Goal: Task Accomplishment & Management: Complete application form

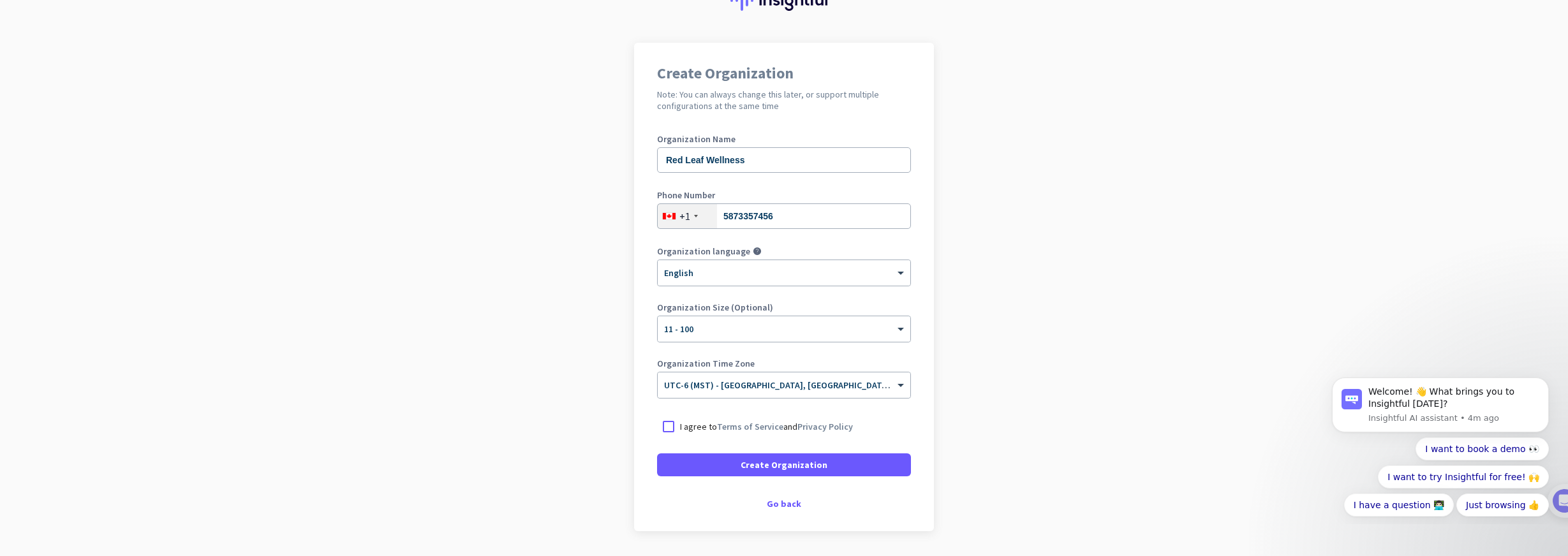
scroll to position [65, 0]
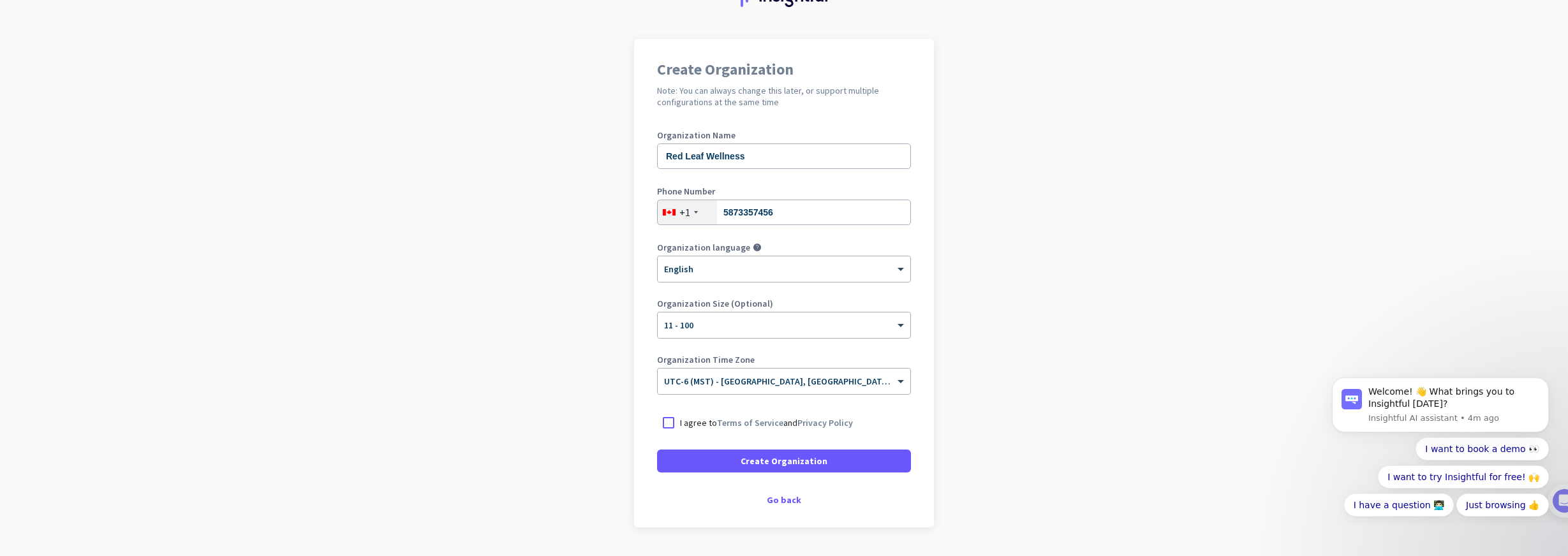
click at [696, 424] on p "I agree to Terms of Service and Privacy Policy" at bounding box center [766, 423] width 173 height 13
click at [0, 0] on input "I agree to Terms of Service and Privacy Policy" at bounding box center [0, 0] width 0 height 0
click at [735, 458] on span at bounding box center [784, 461] width 254 height 31
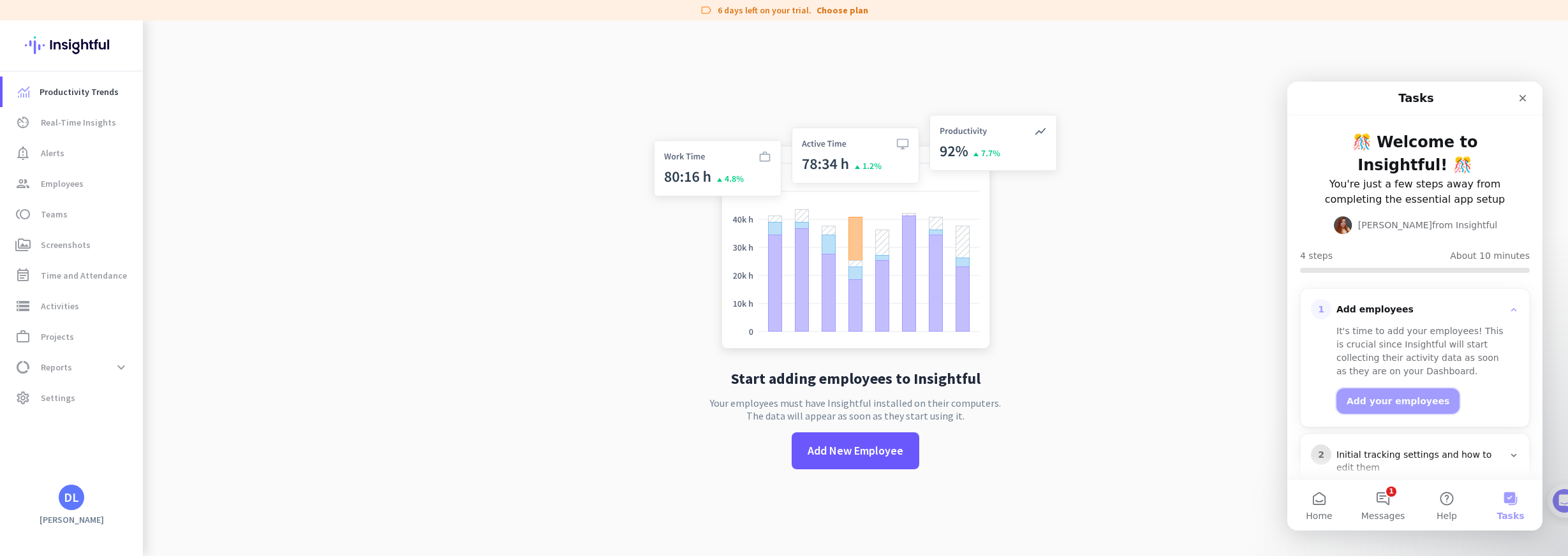
click at [1405, 388] on button "Add your employees" at bounding box center [1398, 401] width 123 height 25
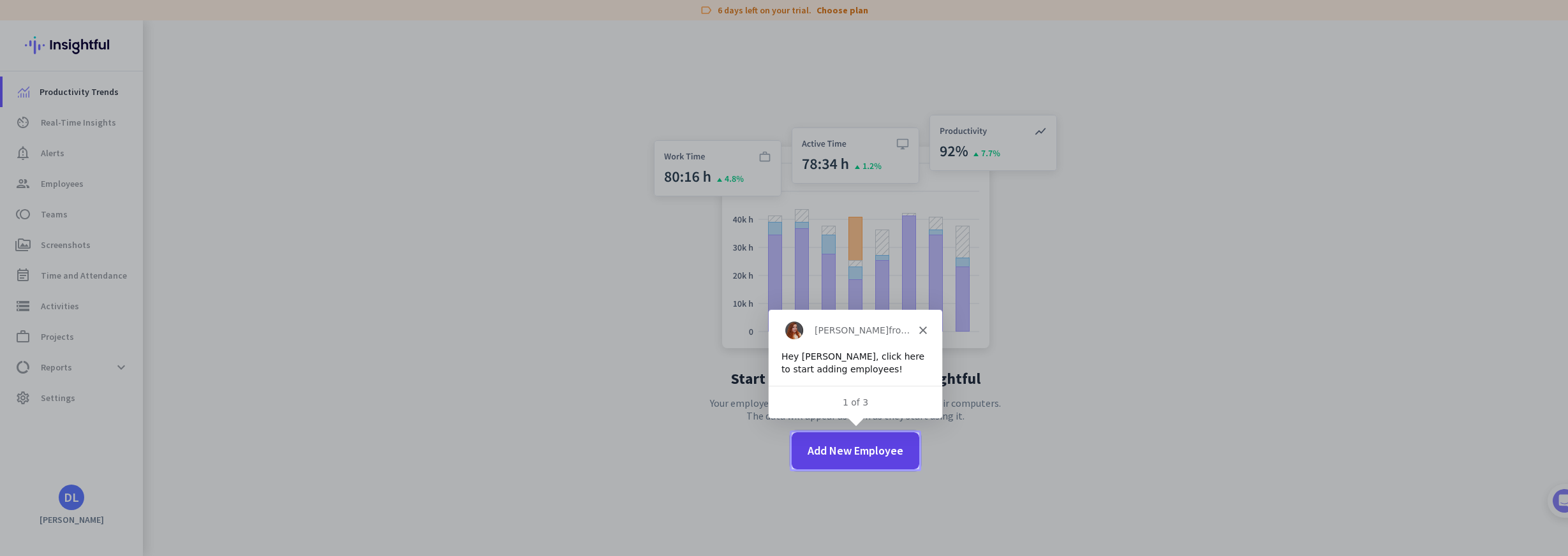
click at [853, 458] on span "Add New Employee" at bounding box center [855, 450] width 96 height 16
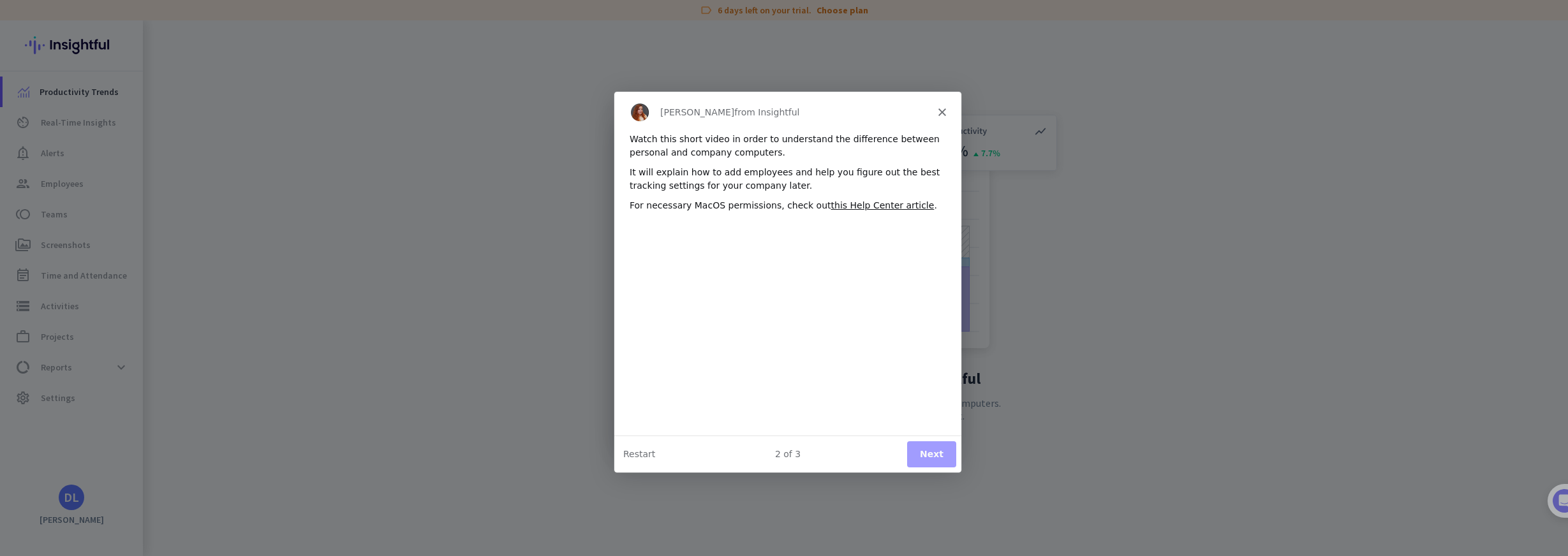
click at [934, 451] on button "Next" at bounding box center [930, 453] width 49 height 26
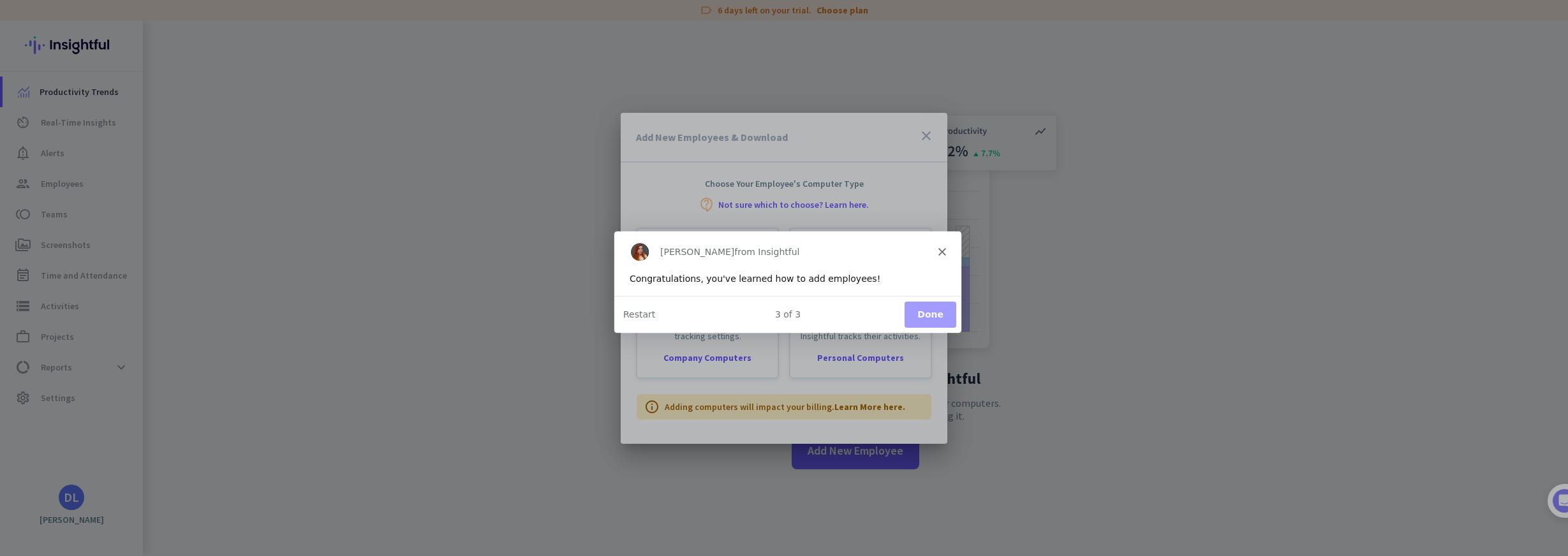
click at [925, 310] on button "Done" at bounding box center [929, 314] width 52 height 26
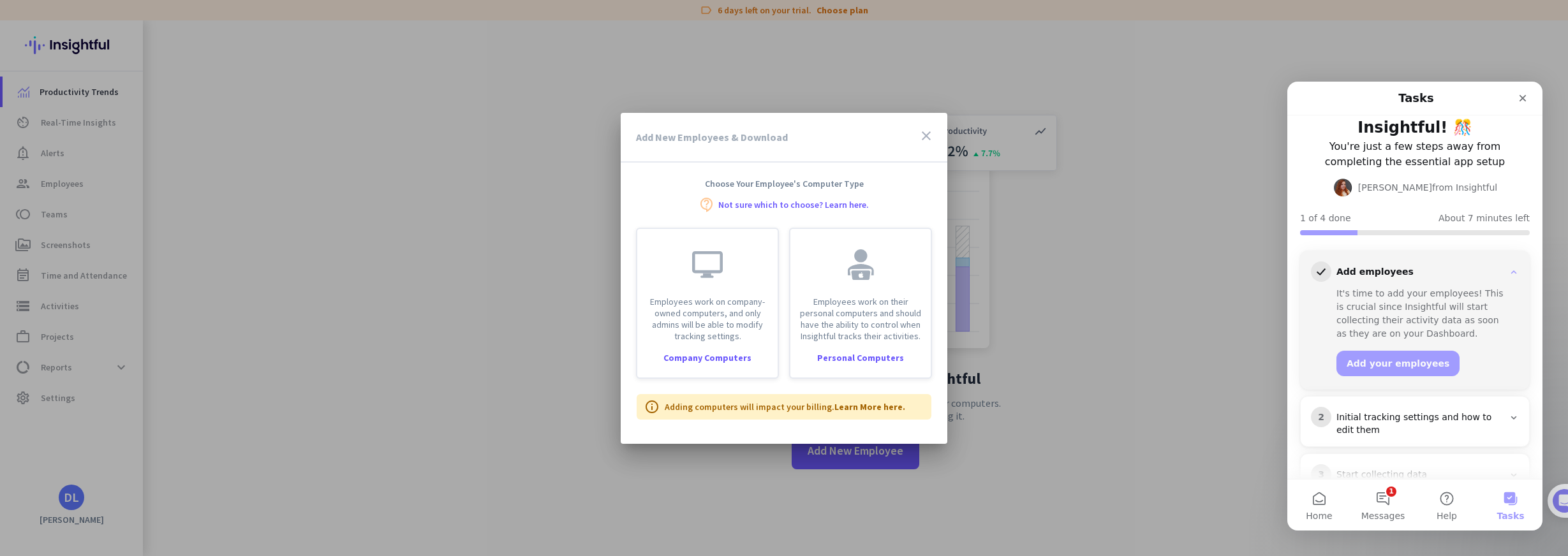
scroll to position [99, 0]
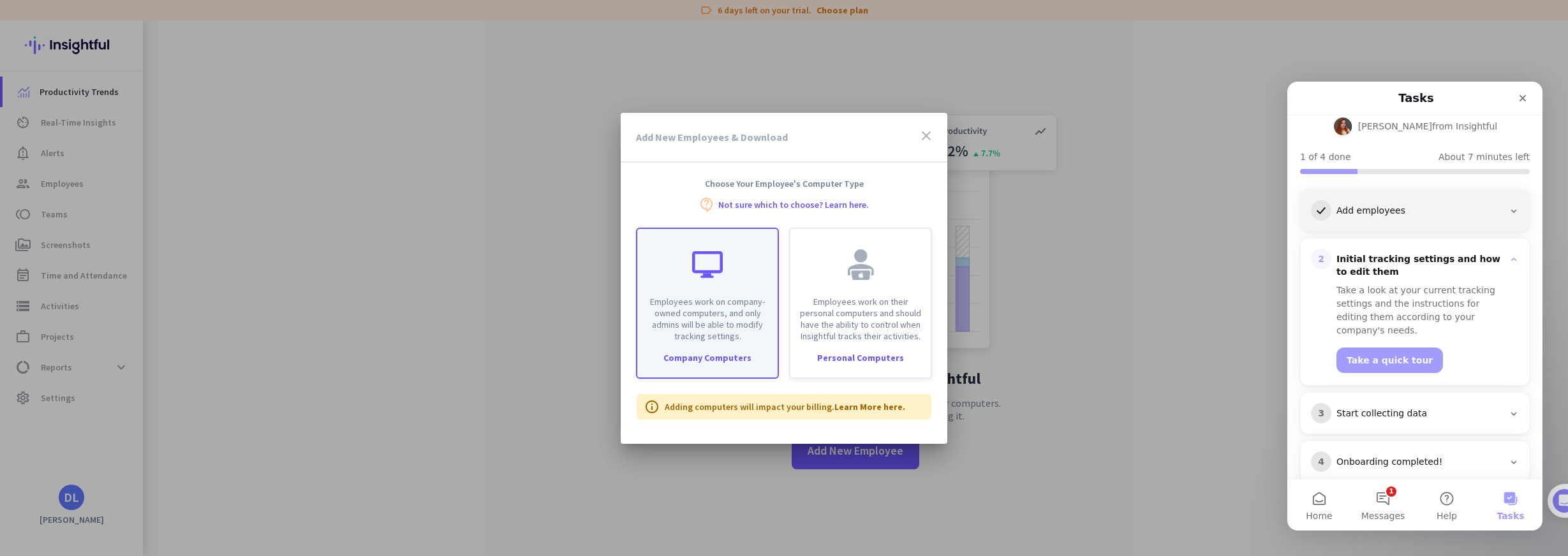
click at [719, 323] on p "Employees work on company-owned computers, and only admins will be able to modi…" at bounding box center [707, 319] width 125 height 46
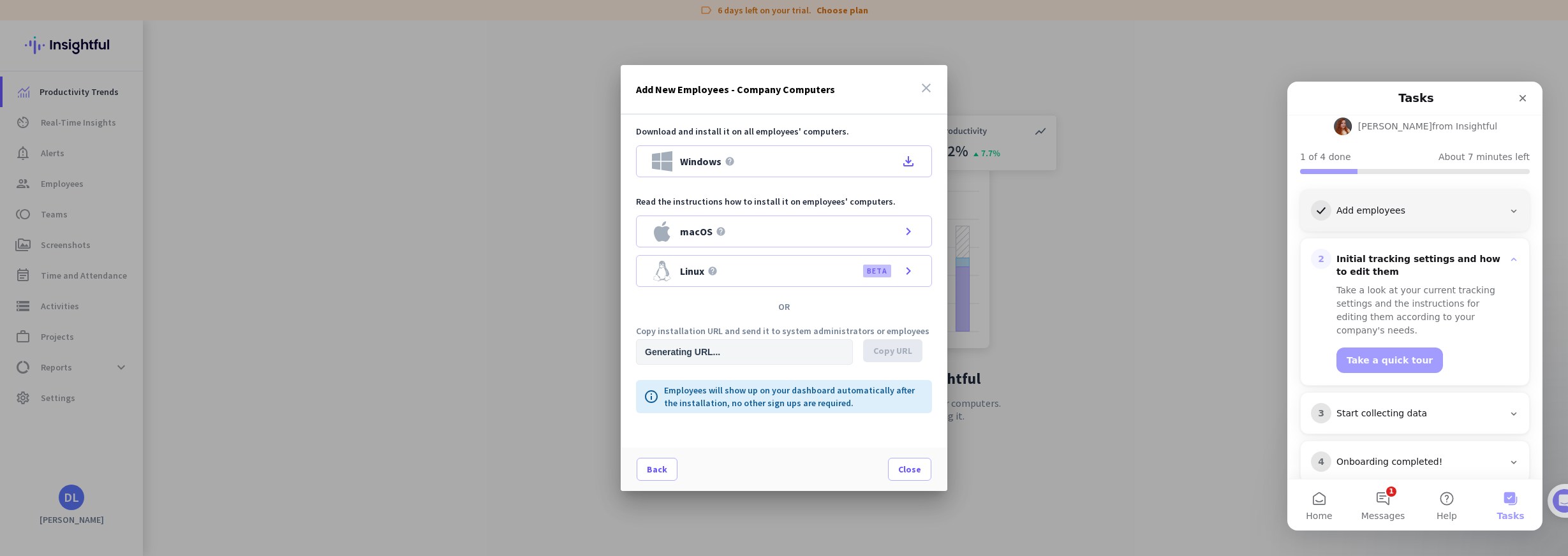
type input "[URL][DOMAIN_NAME]"
click at [912, 231] on icon "chevron_right" at bounding box center [908, 231] width 15 height 15
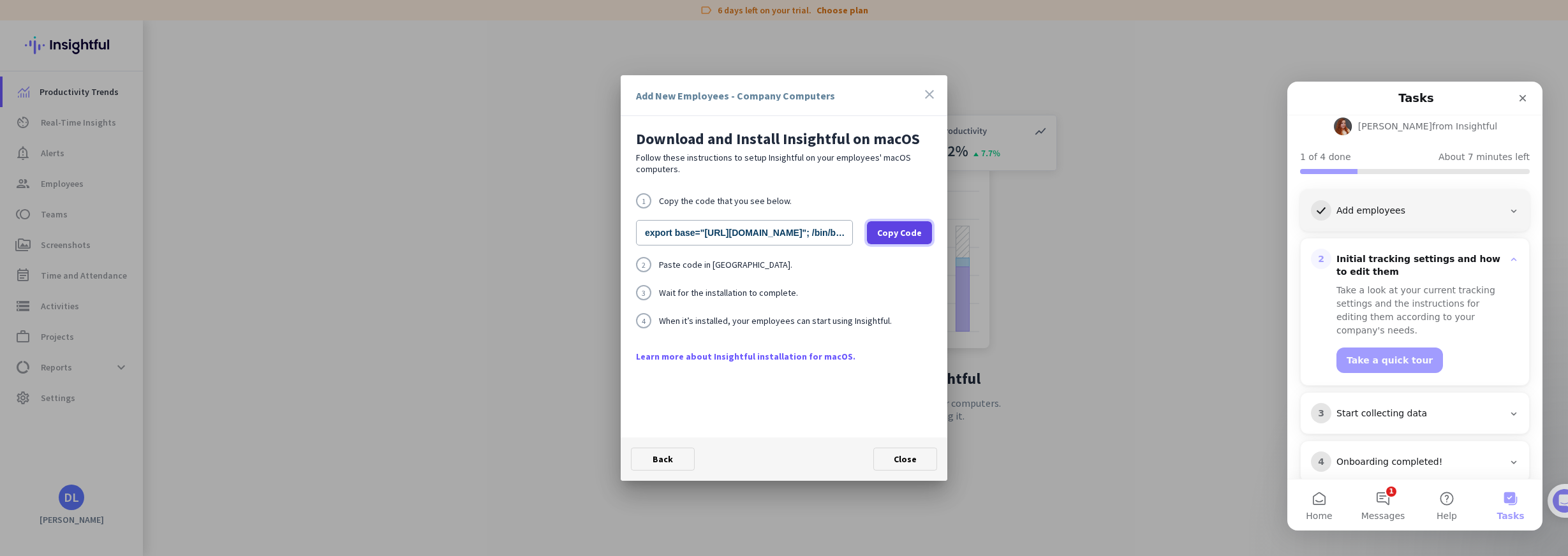
click at [902, 234] on span "Copy Code" at bounding box center [899, 233] width 44 height 13
click at [885, 458] on span at bounding box center [905, 459] width 63 height 31
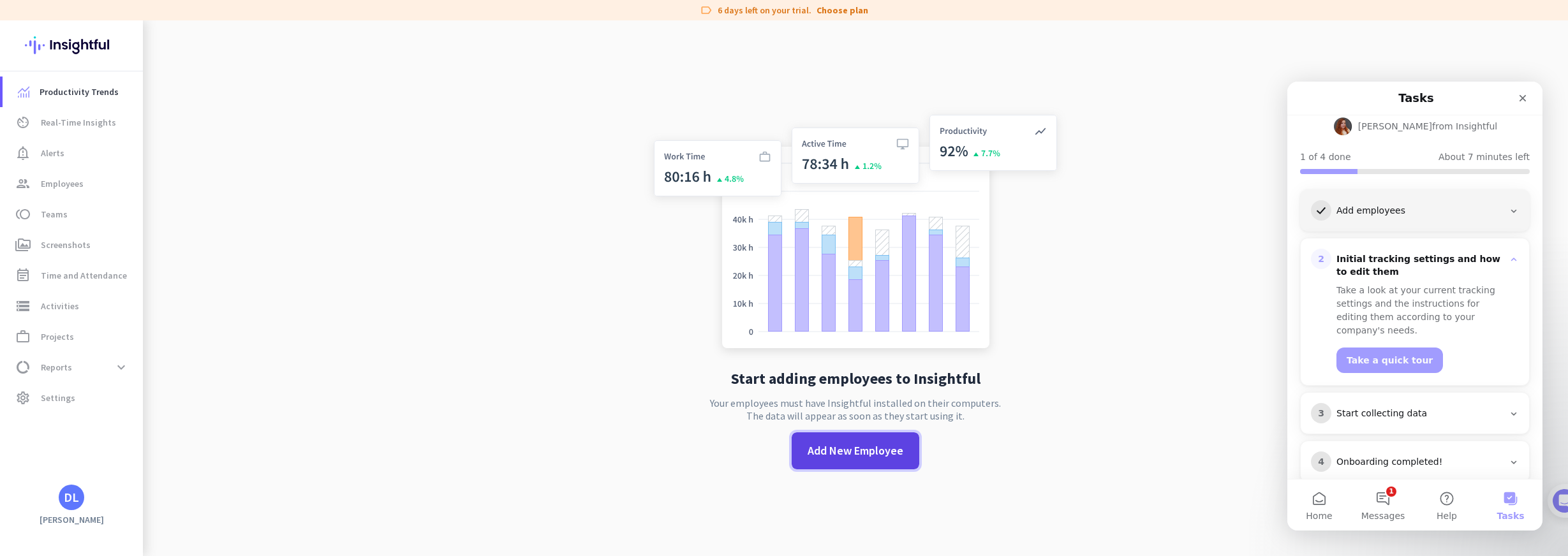
click at [870, 445] on span "Add New Employee" at bounding box center [855, 450] width 96 height 16
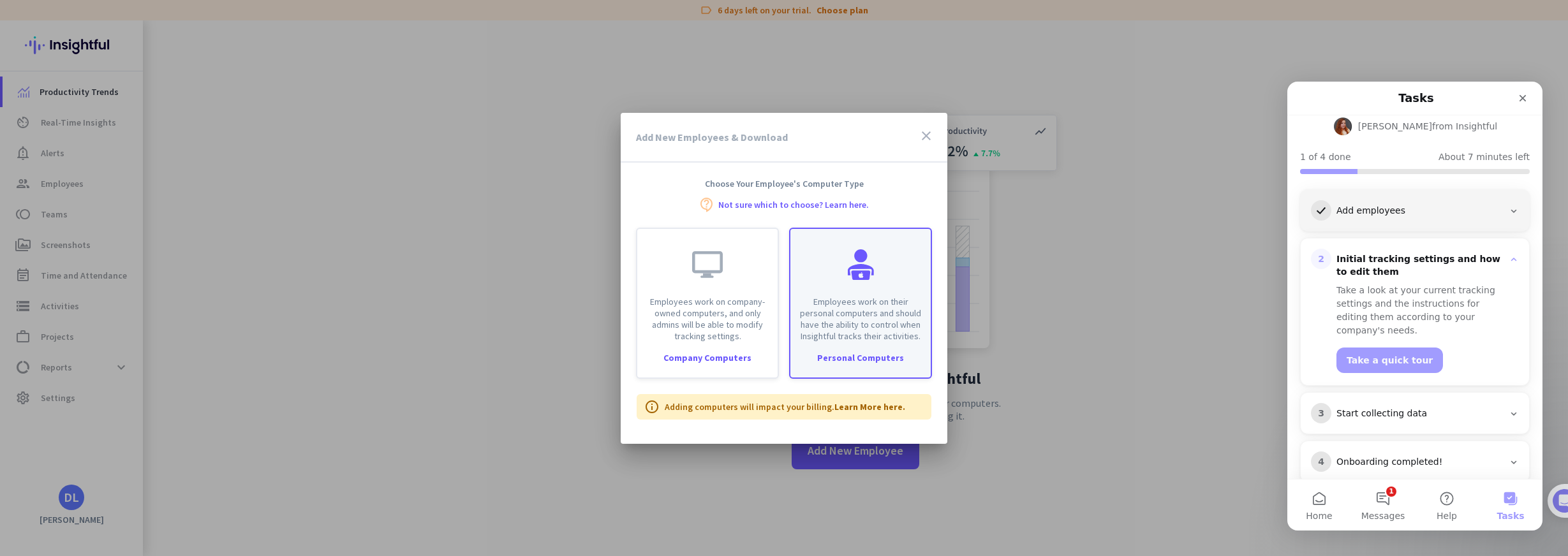
click at [847, 329] on p "Employees work on their personal computers and should have the ability to contr…" at bounding box center [861, 319] width 125 height 46
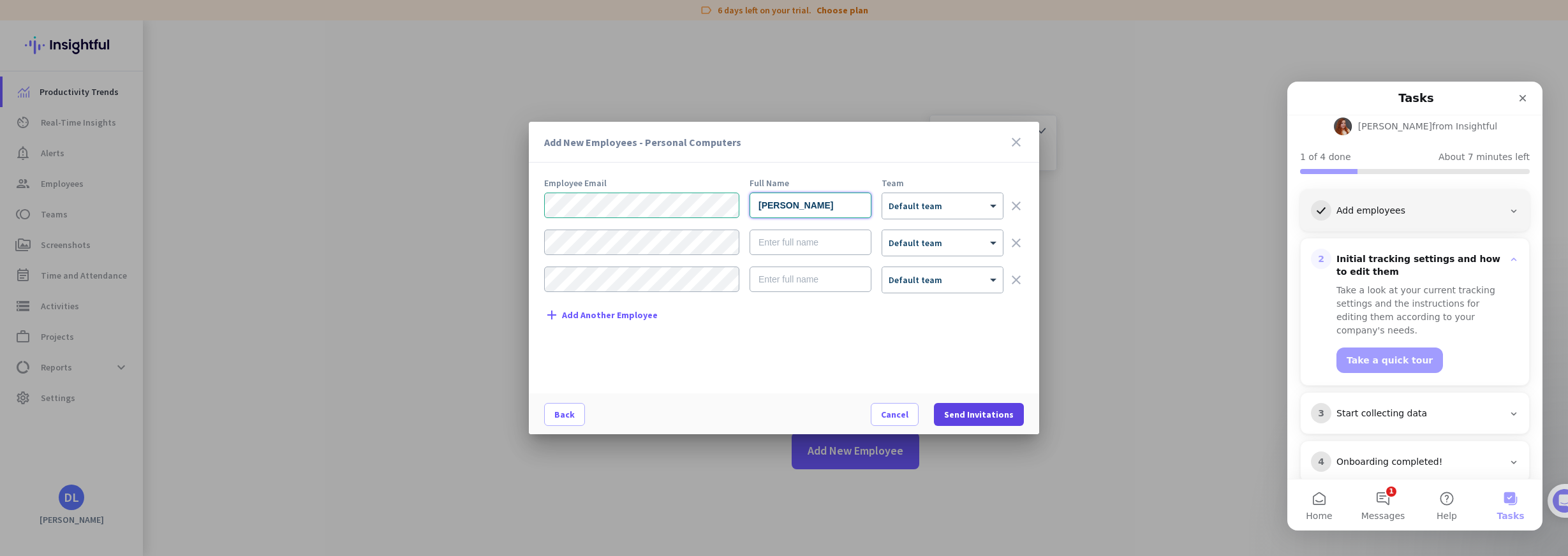
type input "[PERSON_NAME]"
click at [998, 417] on span "Send Invitations" at bounding box center [979, 415] width 70 height 13
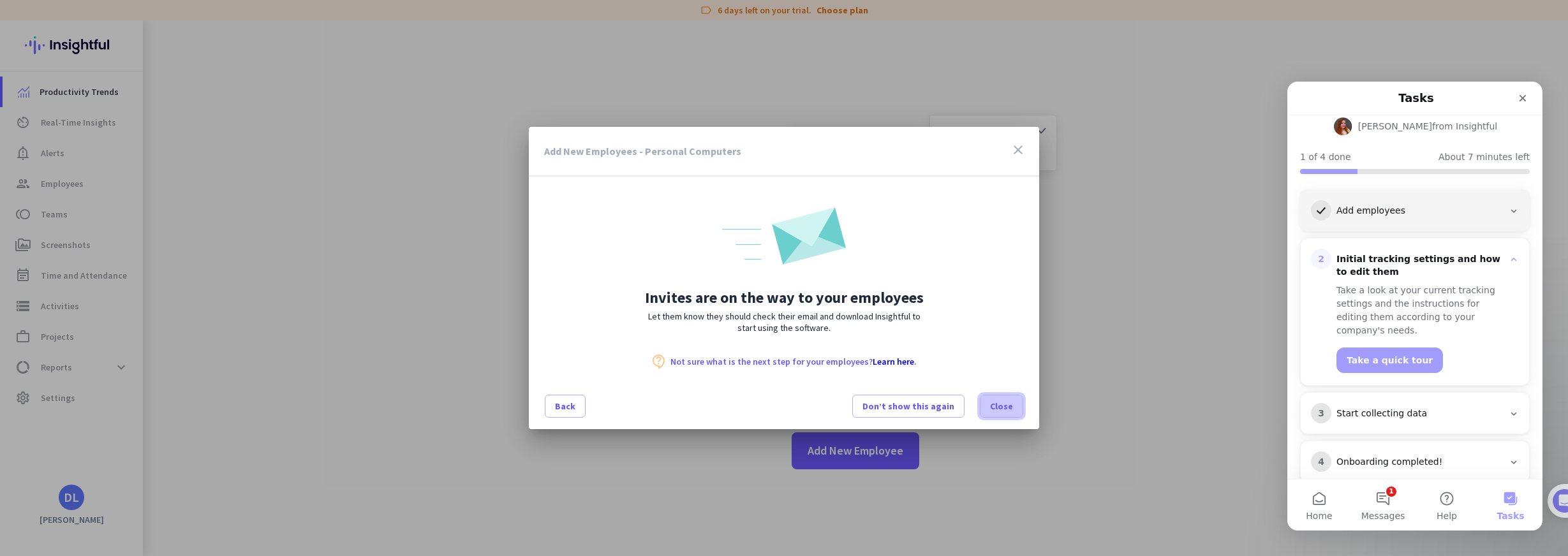
click at [998, 406] on span "Close" at bounding box center [1001, 406] width 23 height 13
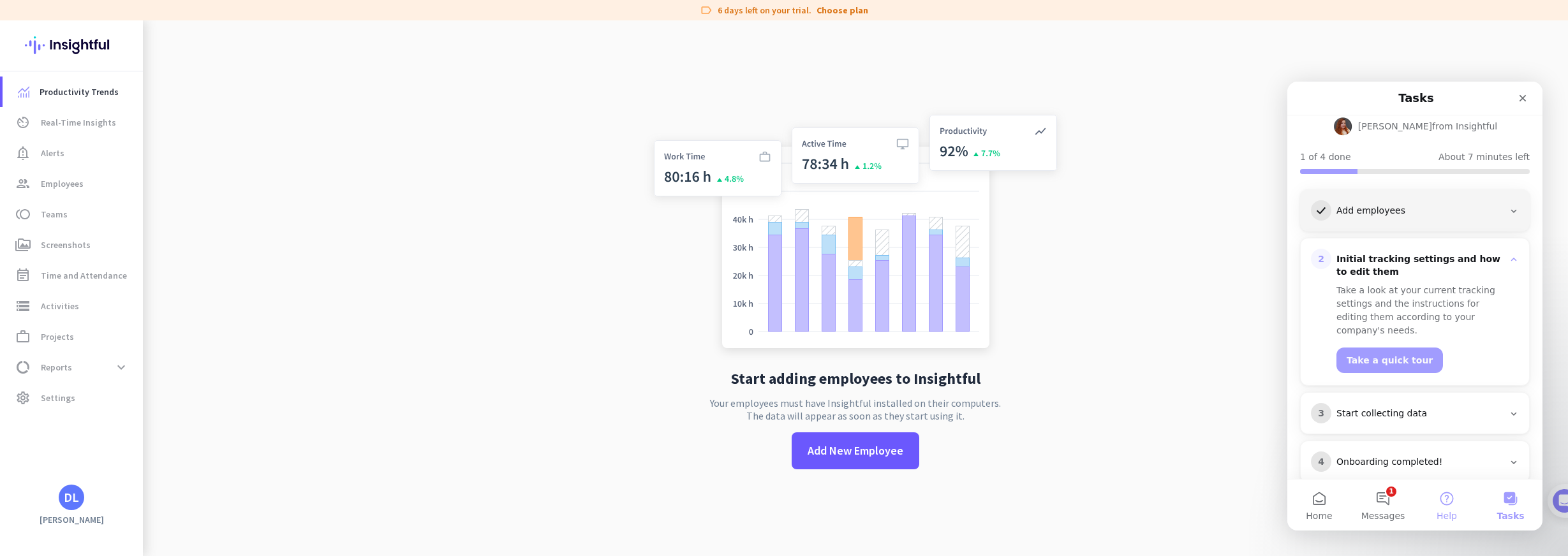
click at [1451, 498] on button "Help" at bounding box center [1447, 505] width 64 height 51
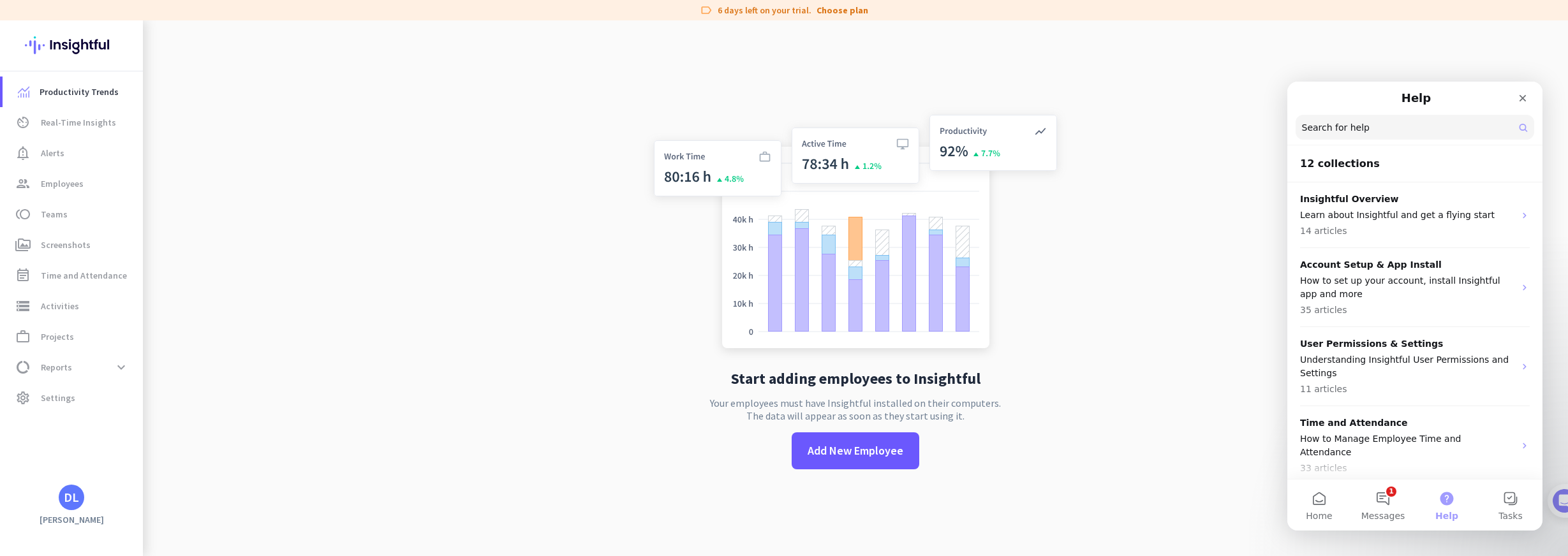
click at [1455, 131] on input "Search for help" at bounding box center [1415, 127] width 239 height 25
type input "ios"
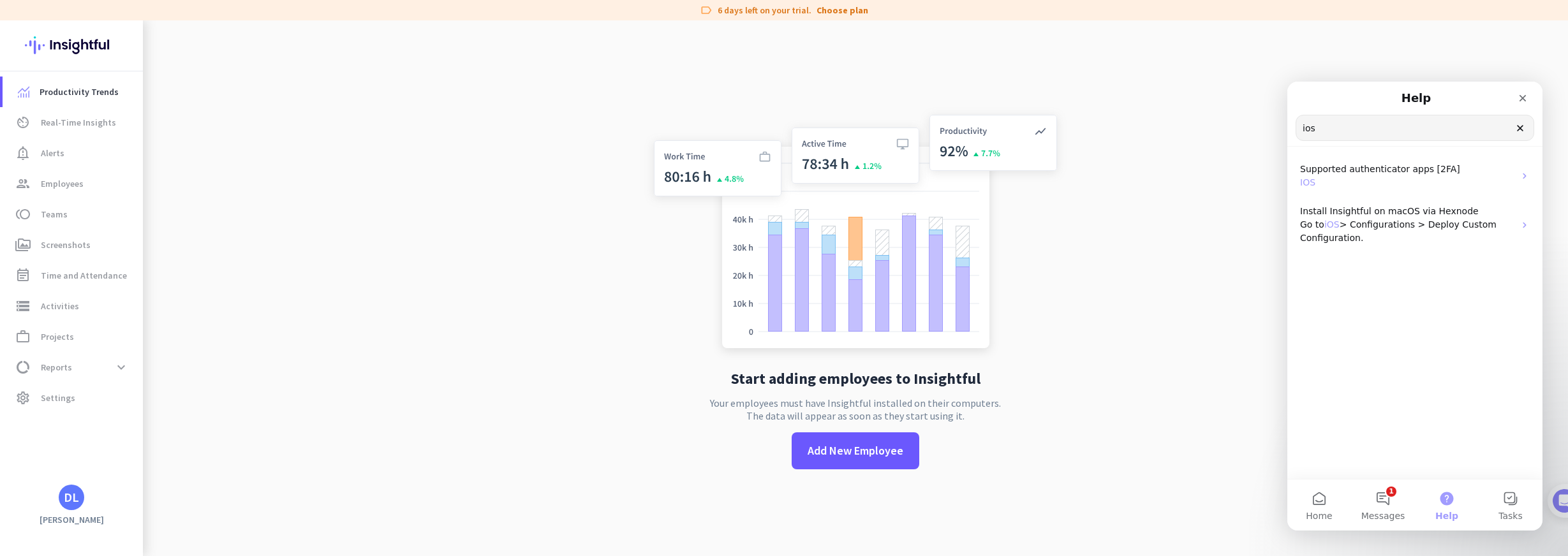
click at [1440, 507] on button "Help" at bounding box center [1447, 505] width 64 height 51
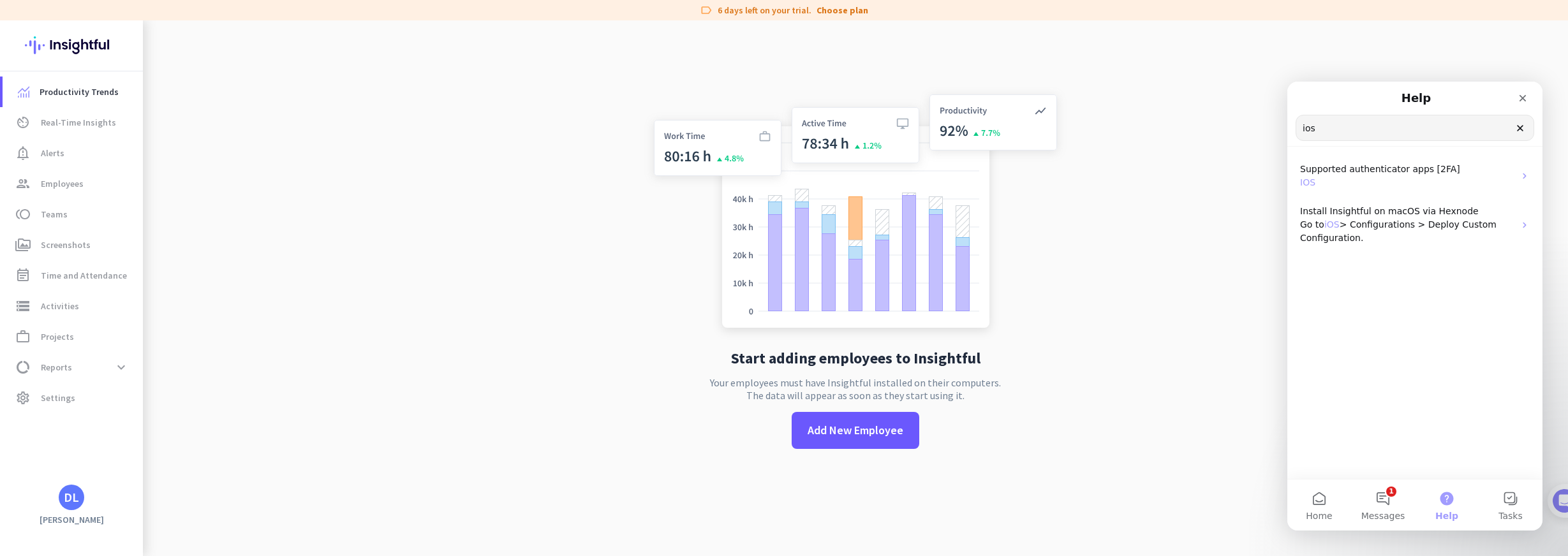
scroll to position [0, 0]
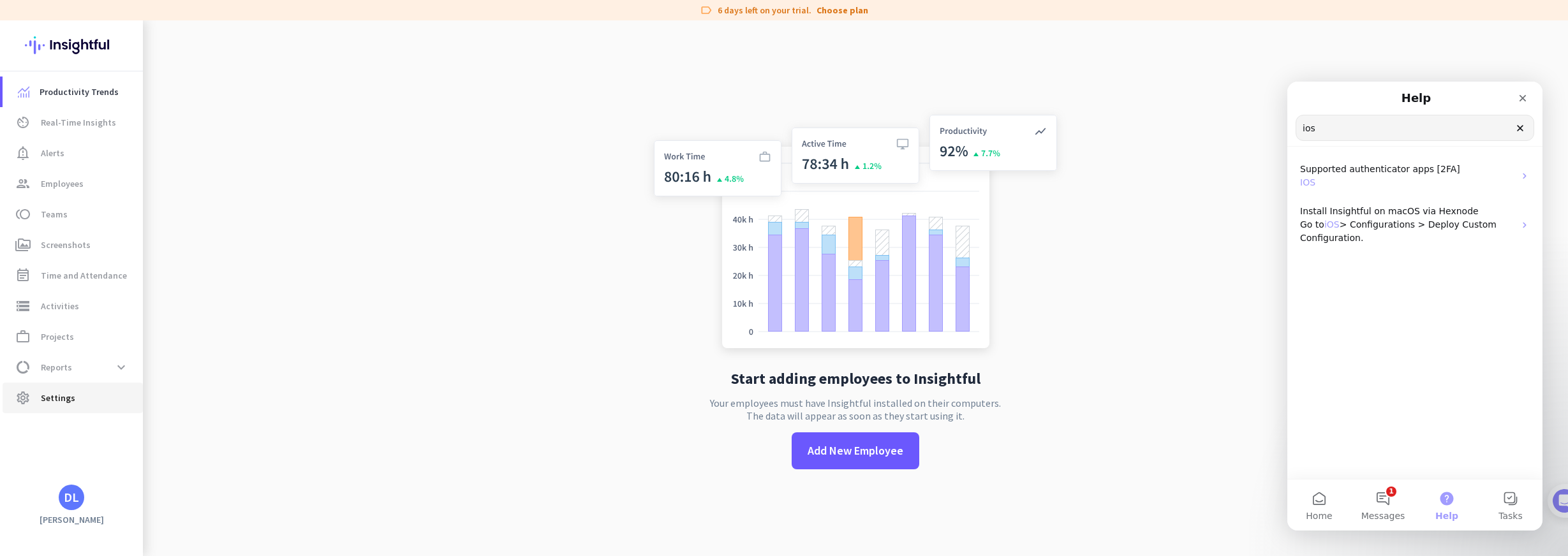
click at [46, 396] on span "Settings" at bounding box center [58, 398] width 35 height 15
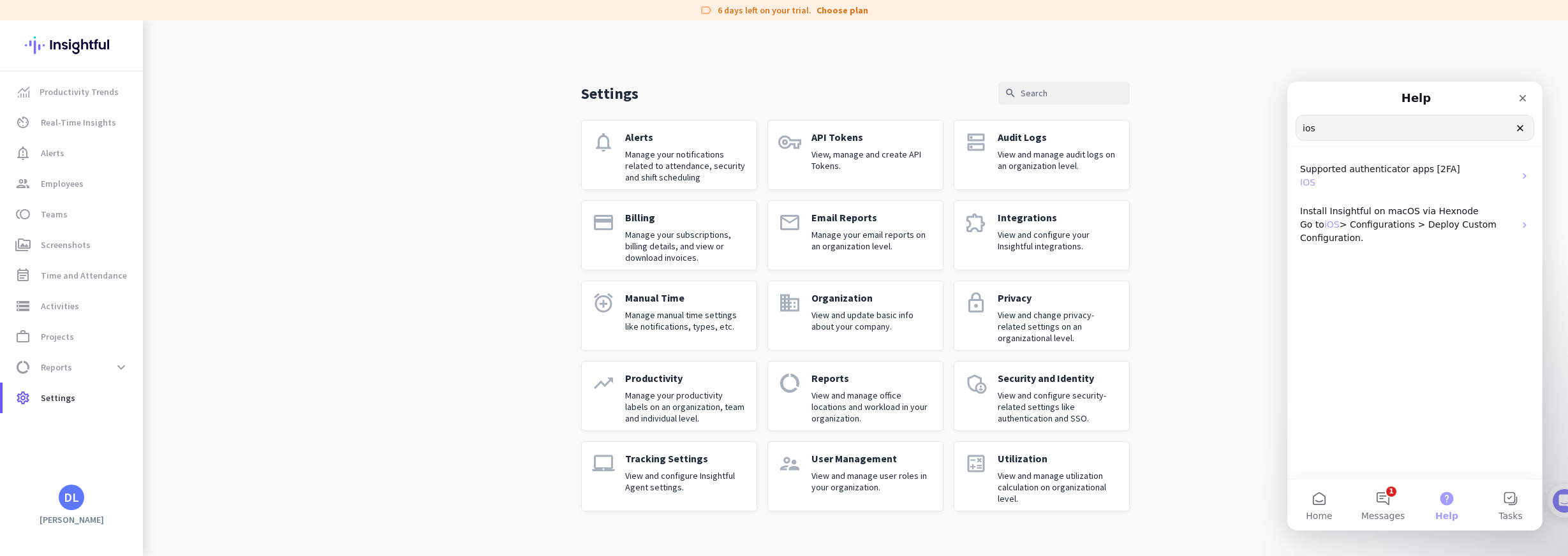
click at [1087, 246] on p "View and configure your Insightful integrations." at bounding box center [1058, 240] width 121 height 23
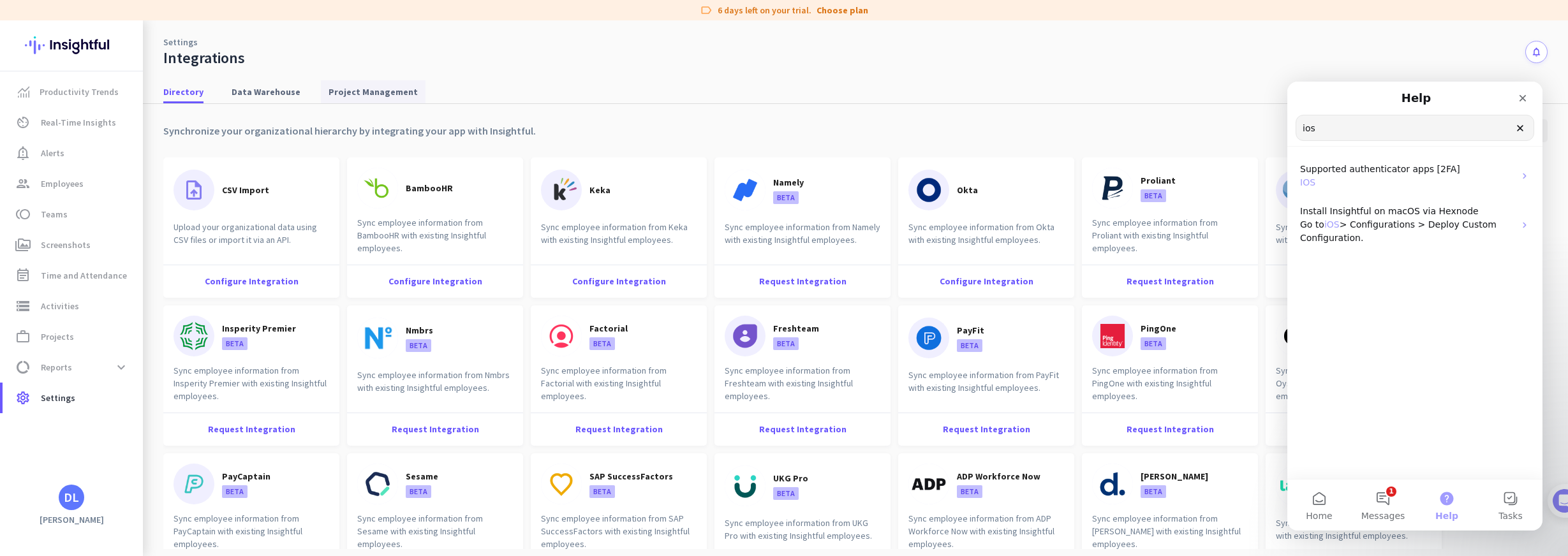
click at [373, 100] on span "Project Management" at bounding box center [373, 91] width 89 height 23
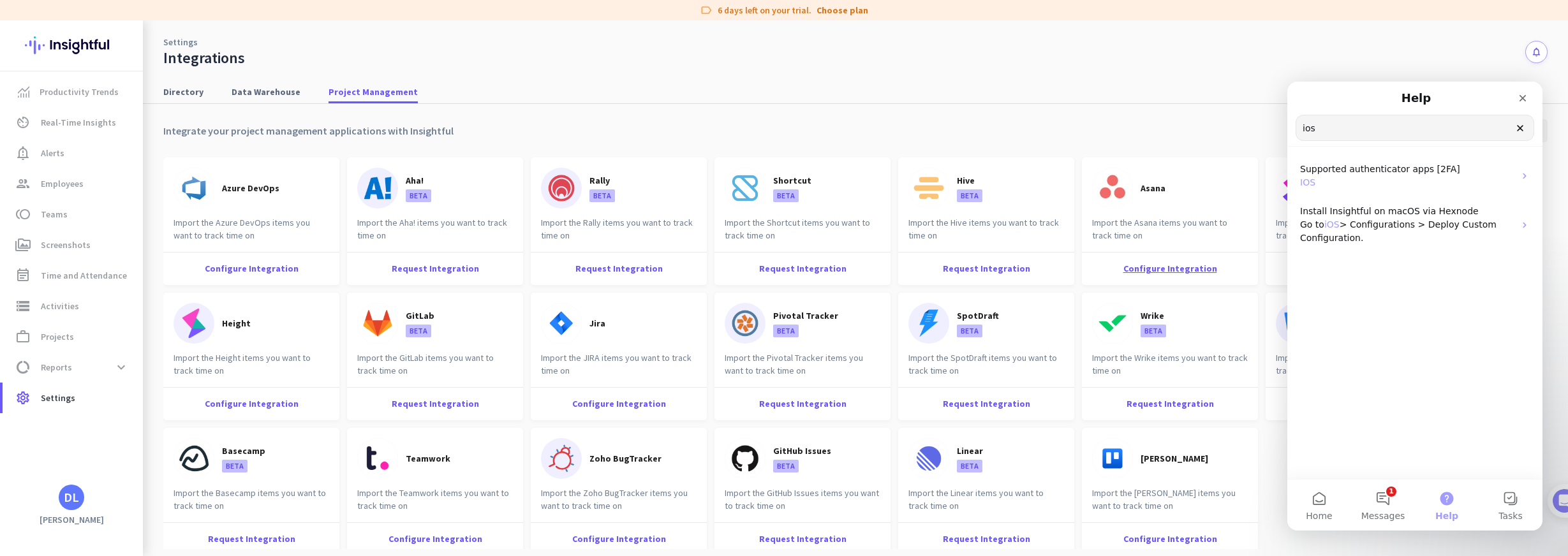
click at [1157, 269] on div "Configure Integration" at bounding box center [1170, 268] width 176 height 33
